Goal: Task Accomplishment & Management: Use online tool/utility

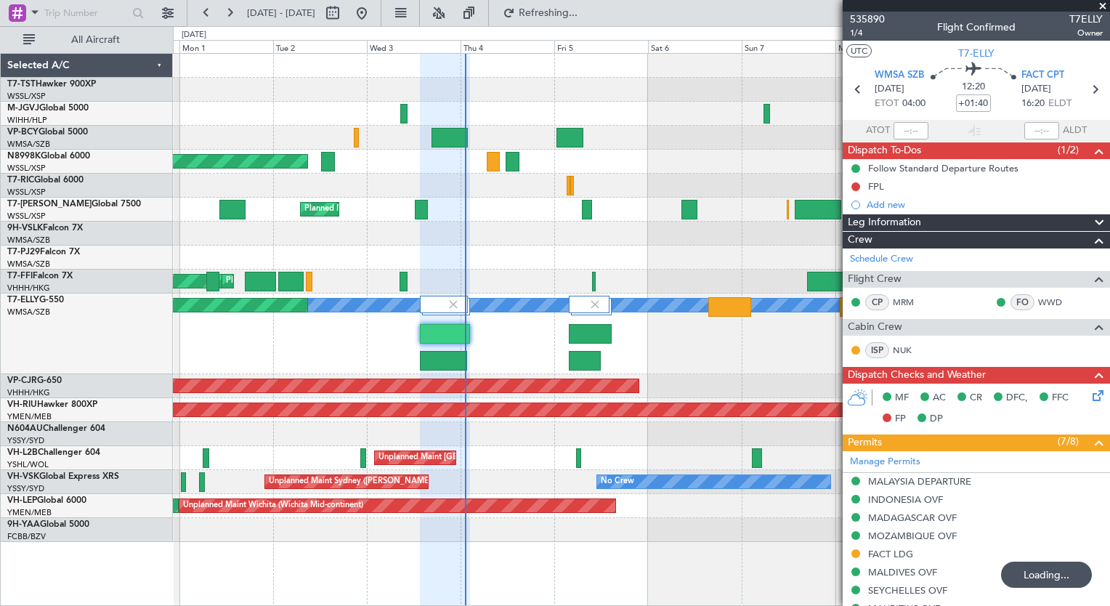
type input "+01:30"
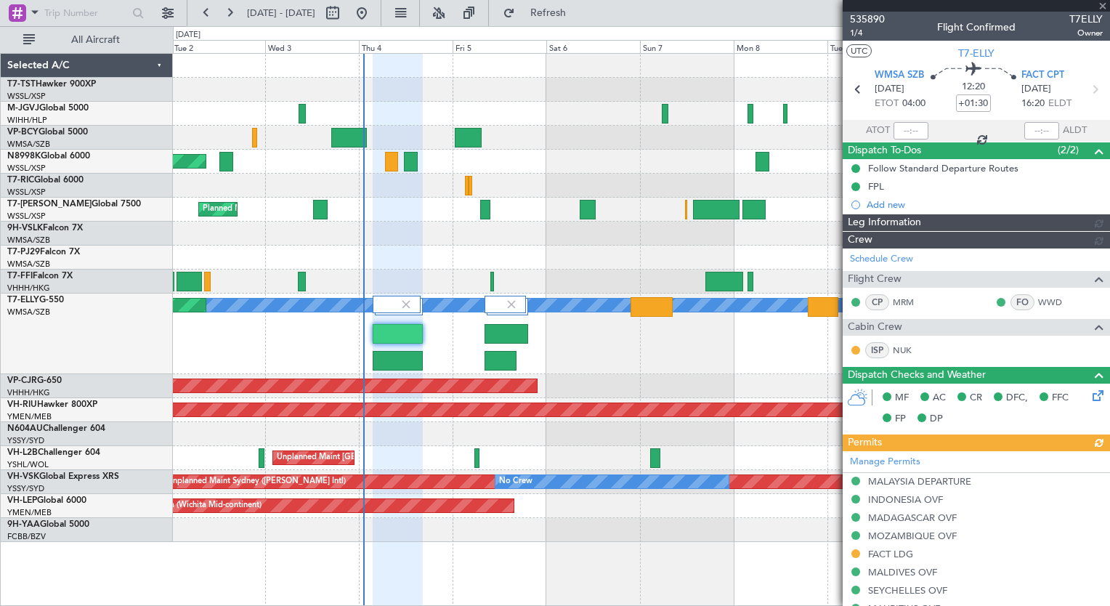
type input "Kennis Yau (KYA)"
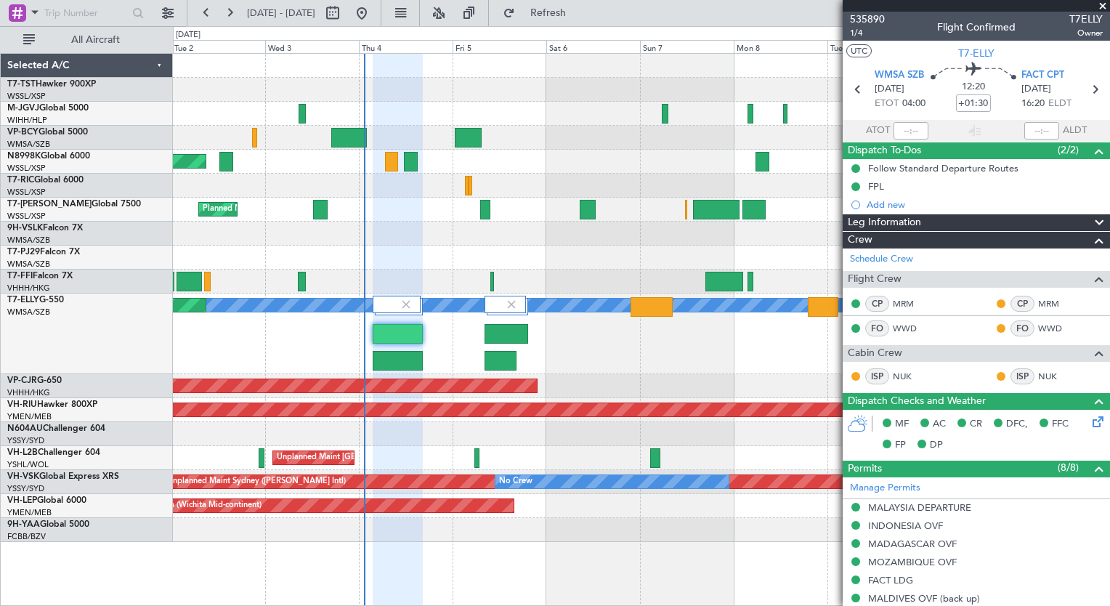
type input "Kennis Yau (KYA)"
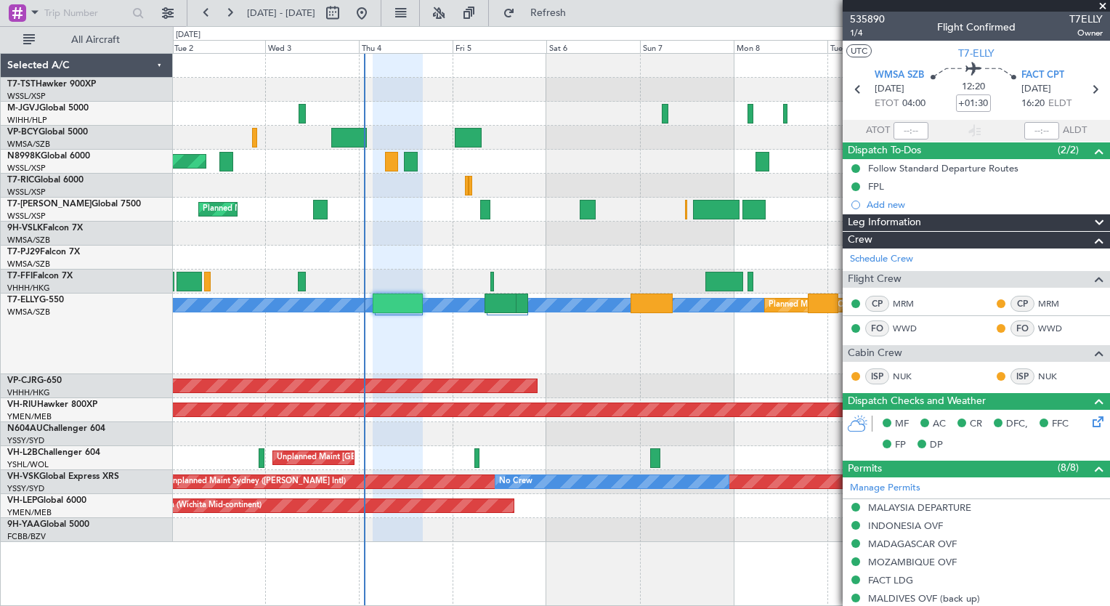
type input "Kennis Yau (KYA)"
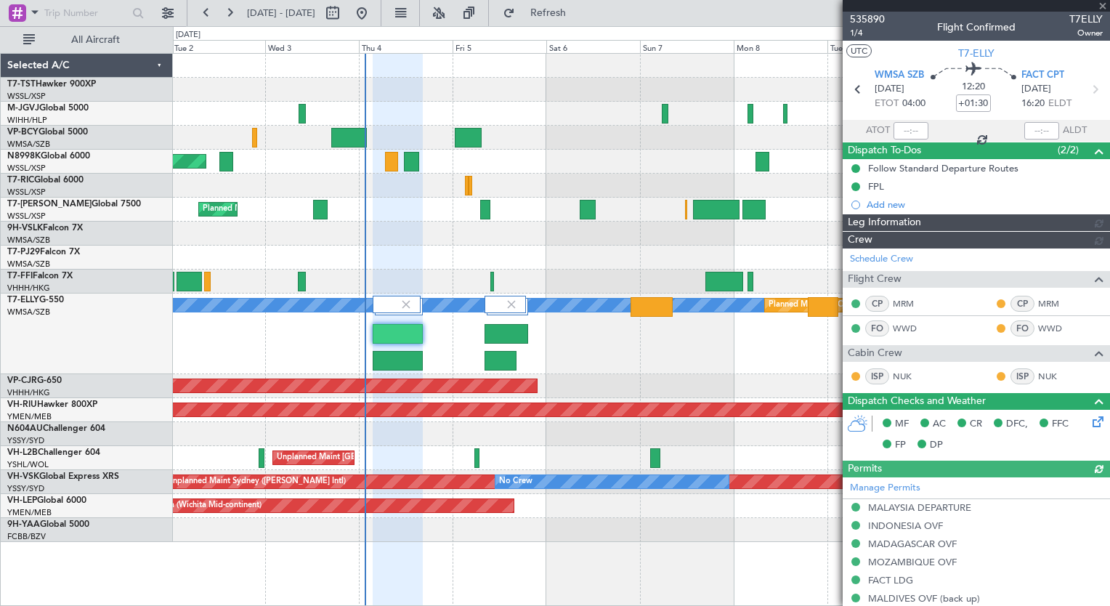
type input "Kennis Yau (KYA)"
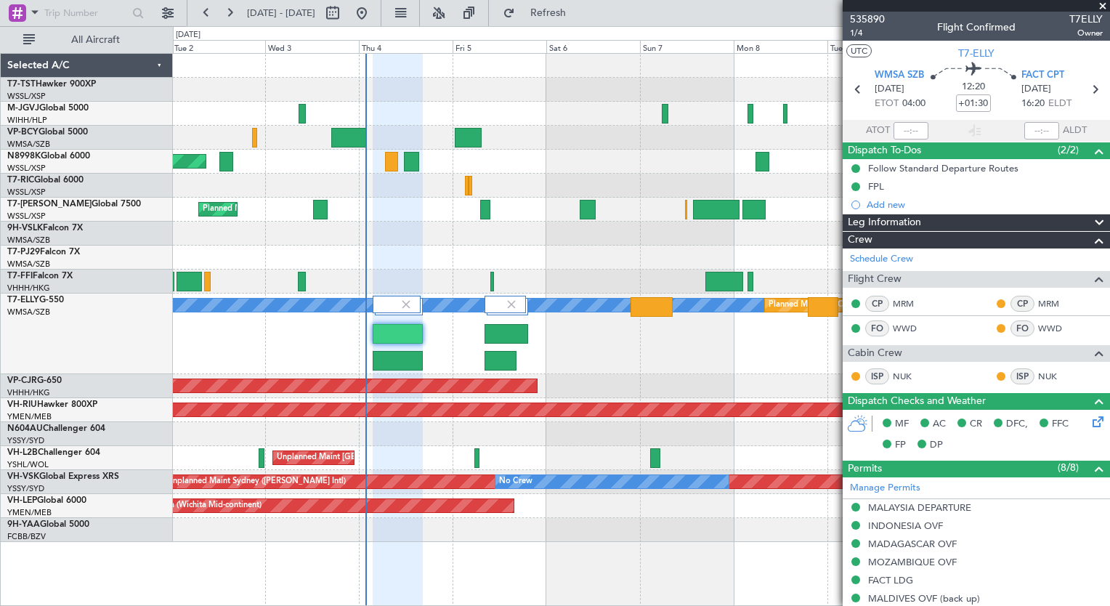
type input "Kennis Yau (KYA)"
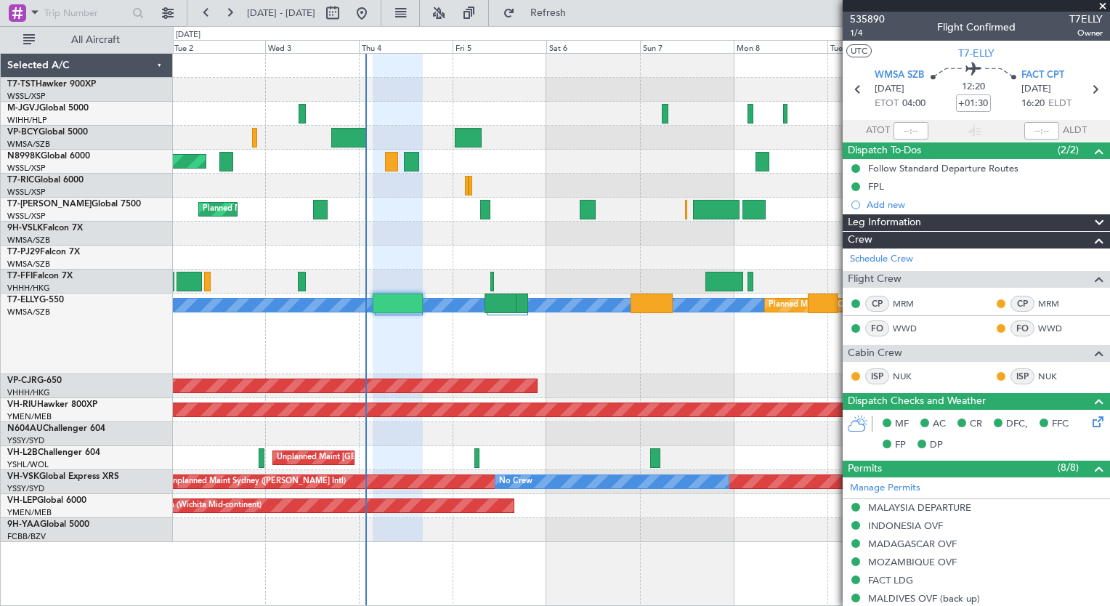
type input "Kennis Yau (KYA)"
